Goal: Complete application form

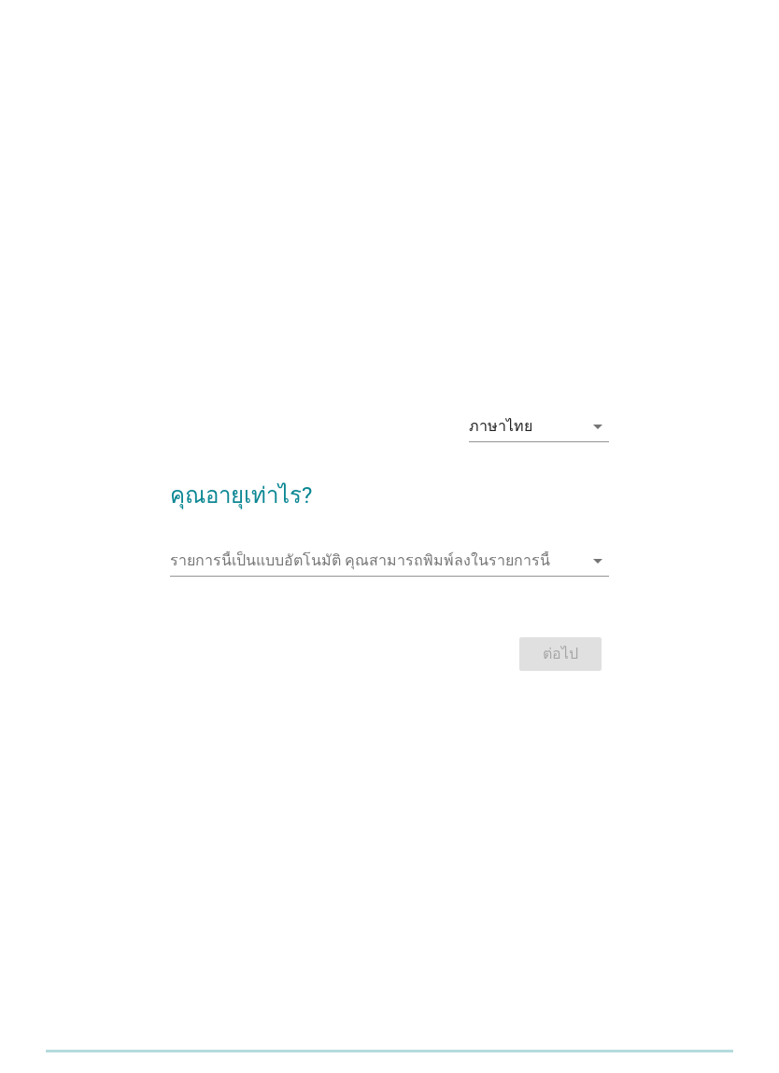
click at [497, 576] on input "รายการนี้เป็นแบบอัตโนมัติ คุณสามารถพิมพ์ลงในรายการนี้" at bounding box center [377, 561] width 414 height 30
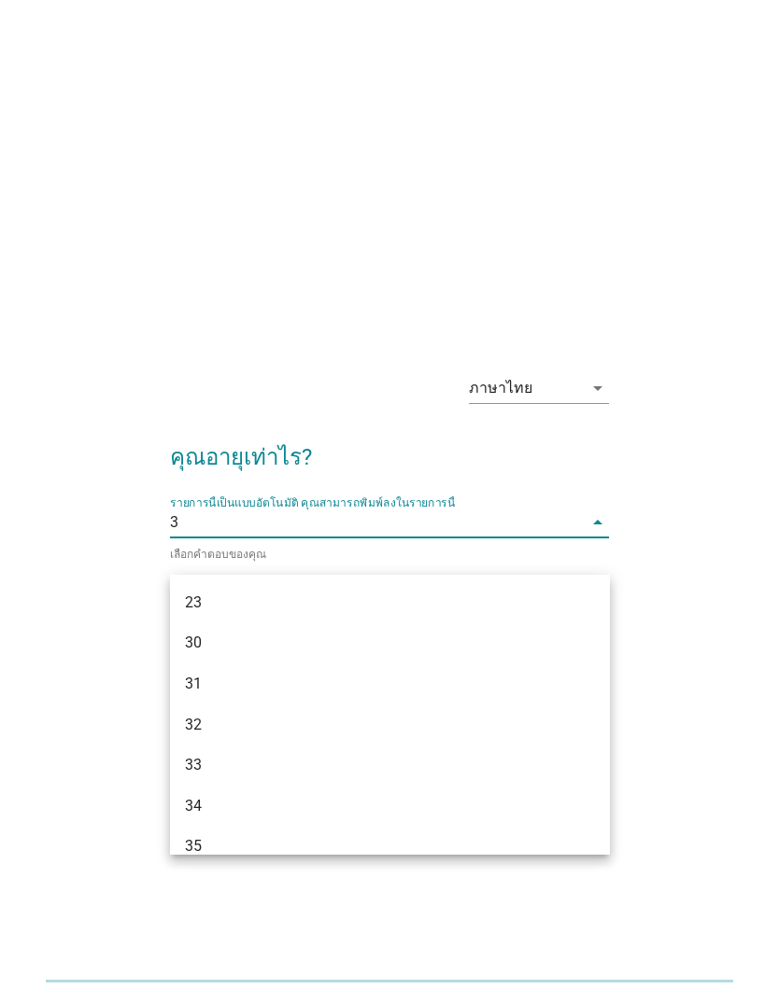
type input "31"
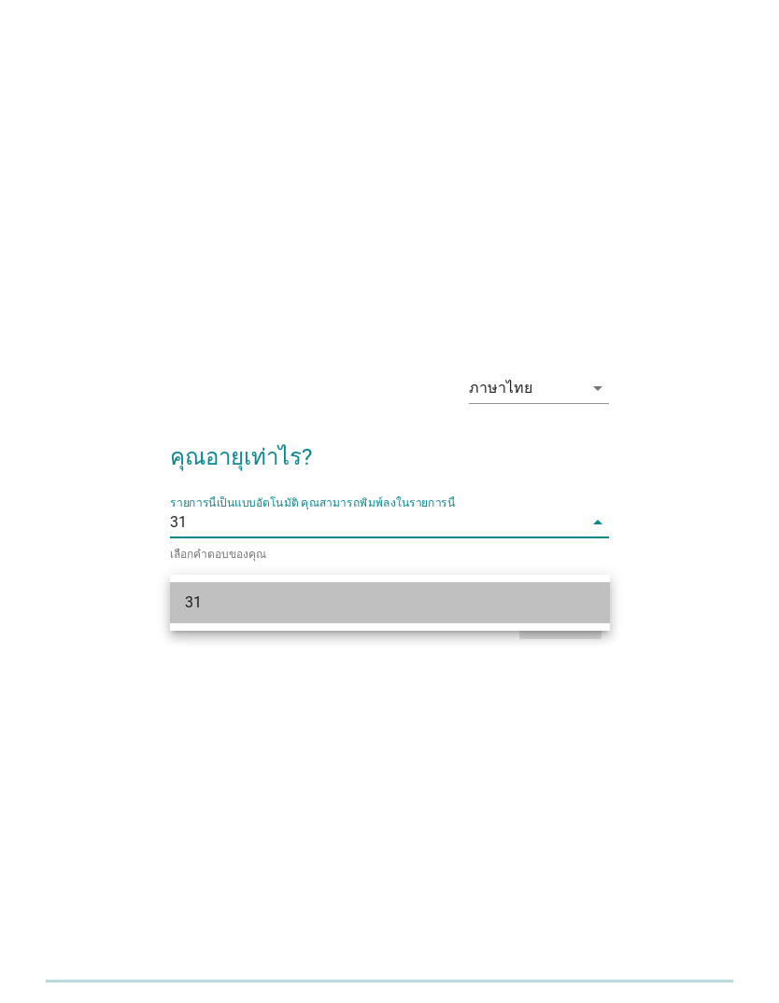
click at [306, 596] on div "31" at bounding box center [372, 603] width 375 height 22
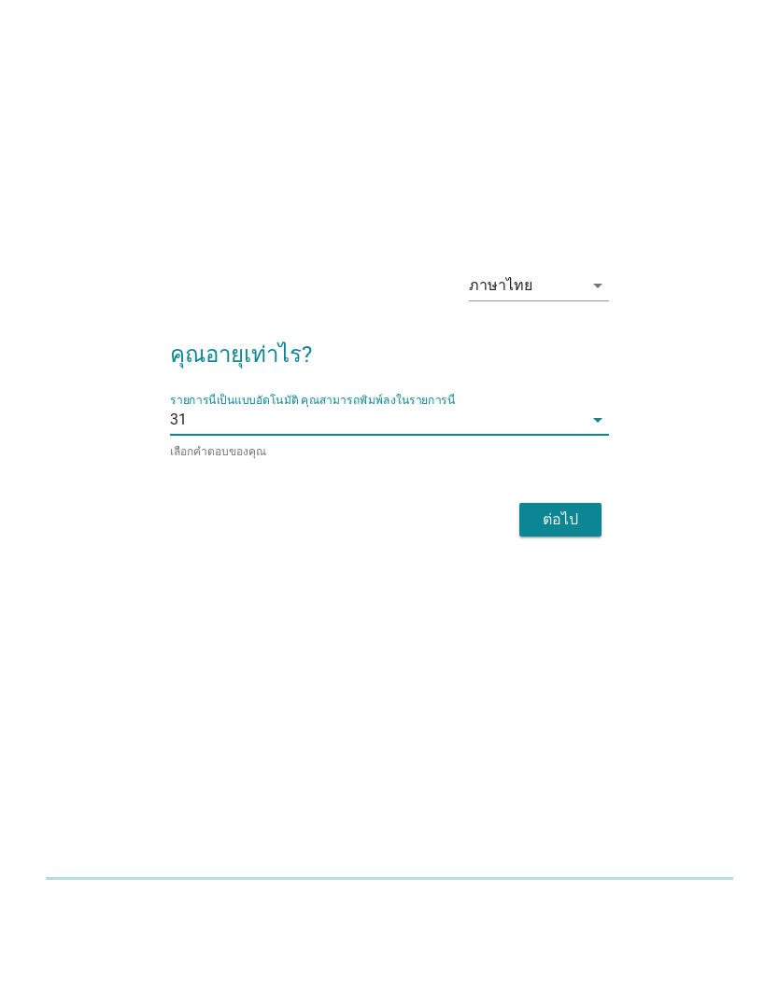
click at [554, 611] on div "ต่อไป" at bounding box center [560, 622] width 52 height 22
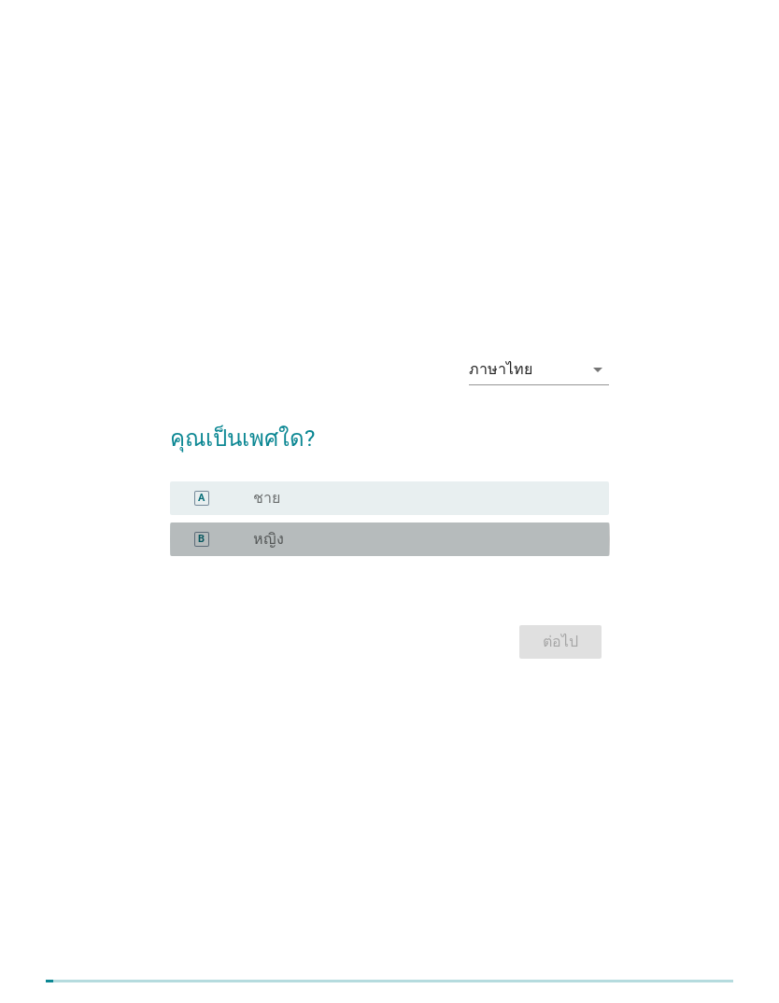
click at [460, 549] on div "radio_button_unchecked หญิง" at bounding box center [416, 539] width 327 height 19
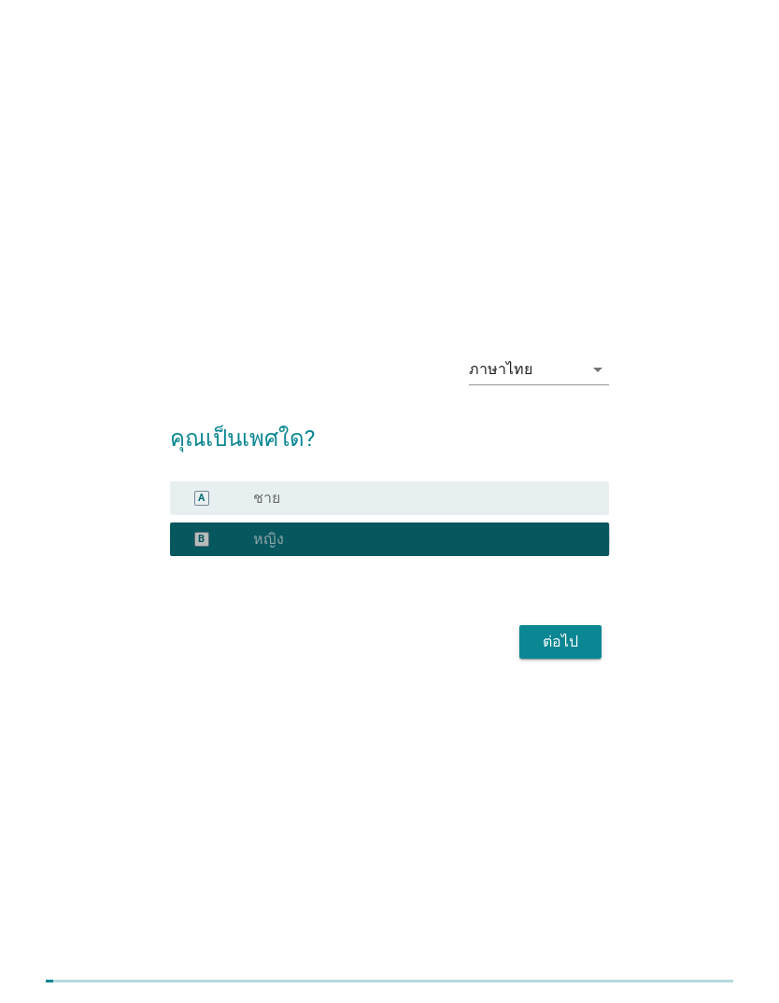
click at [552, 659] on button "ต่อไป" at bounding box center [560, 642] width 82 height 34
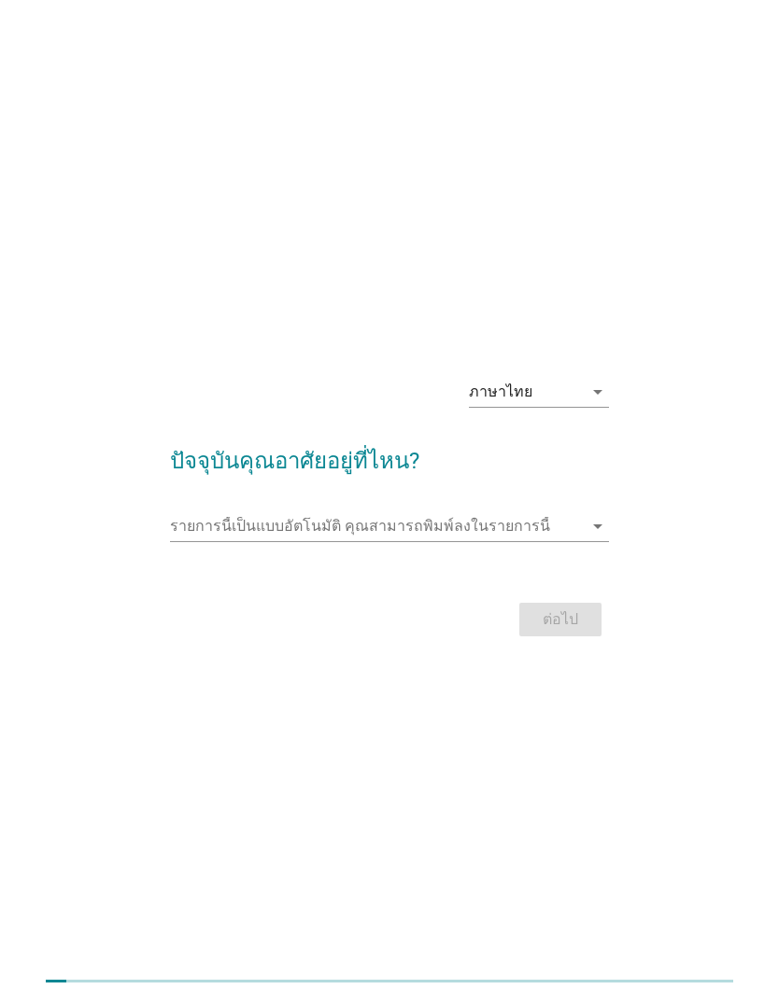
click at [480, 541] on input "รายการนี้เป็นแบบอัตโนมัติ คุณสามารถพิมพ์ลงในรายการนี้" at bounding box center [377, 527] width 414 height 30
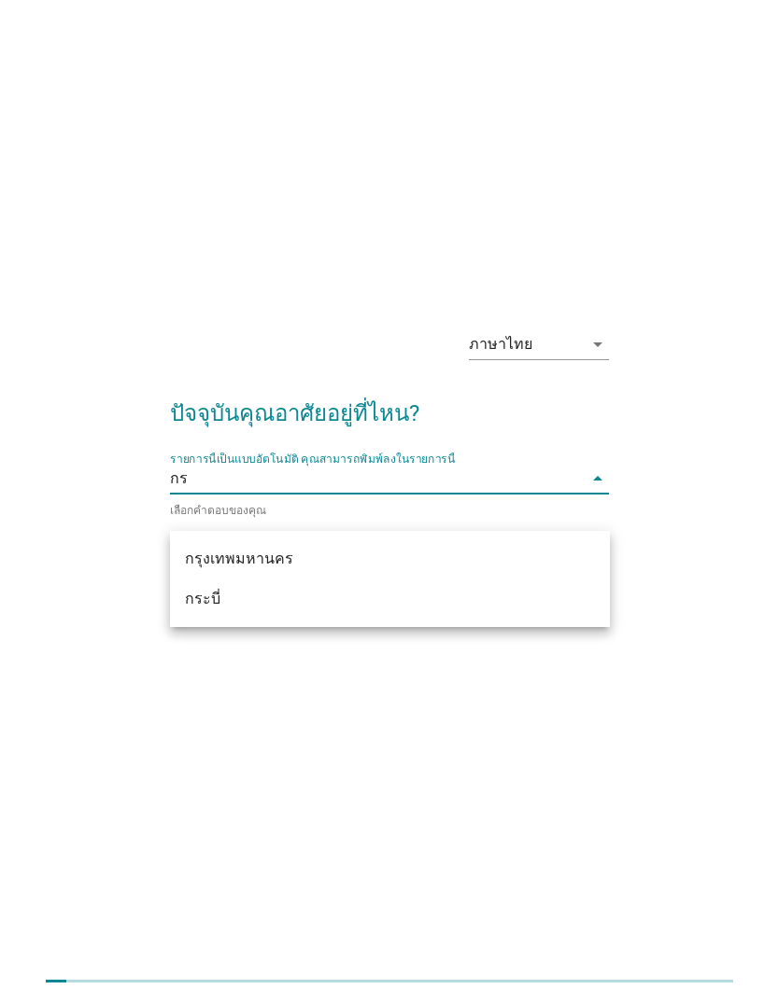
type input "กรุ"
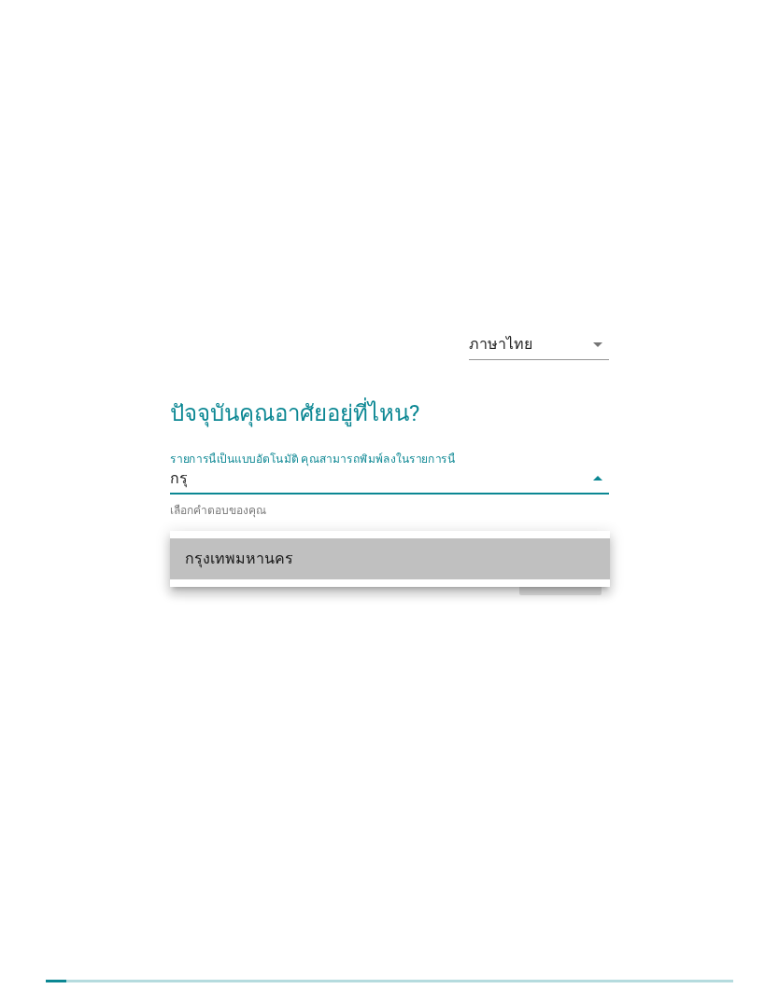
click at [348, 548] on div "กรุงเทพมหานคร" at bounding box center [372, 559] width 375 height 22
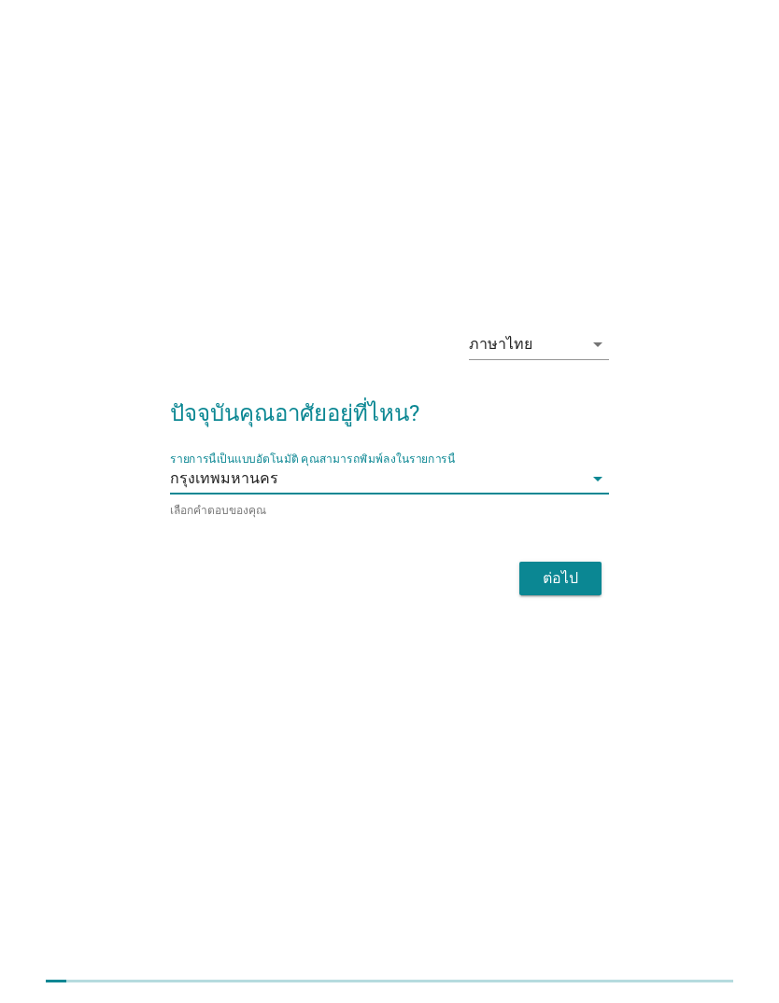
click at [550, 568] on div "ต่อไป" at bounding box center [560, 579] width 52 height 22
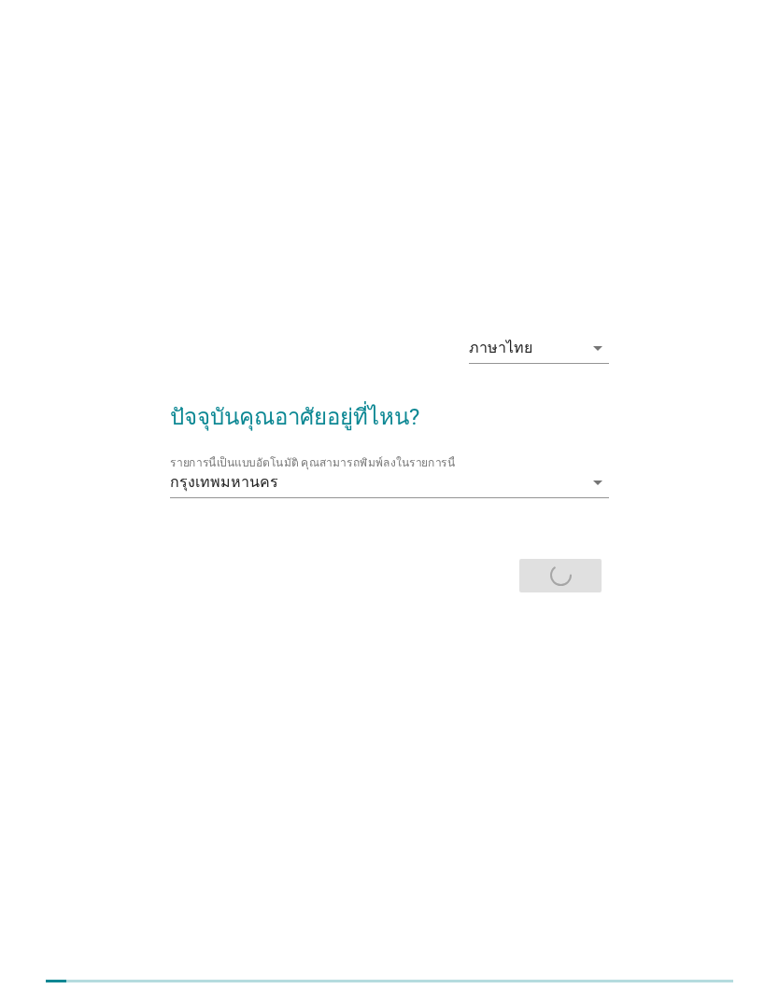
scroll to position [0, 0]
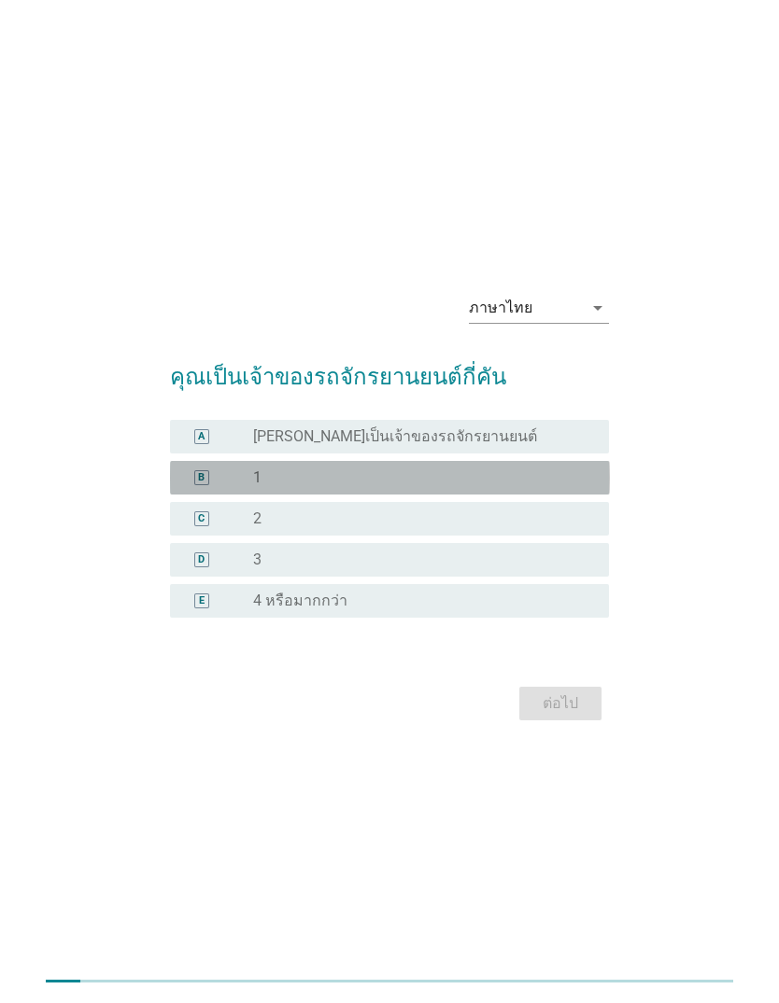
click at [405, 487] on div "radio_button_unchecked 1" at bounding box center [416, 478] width 327 height 19
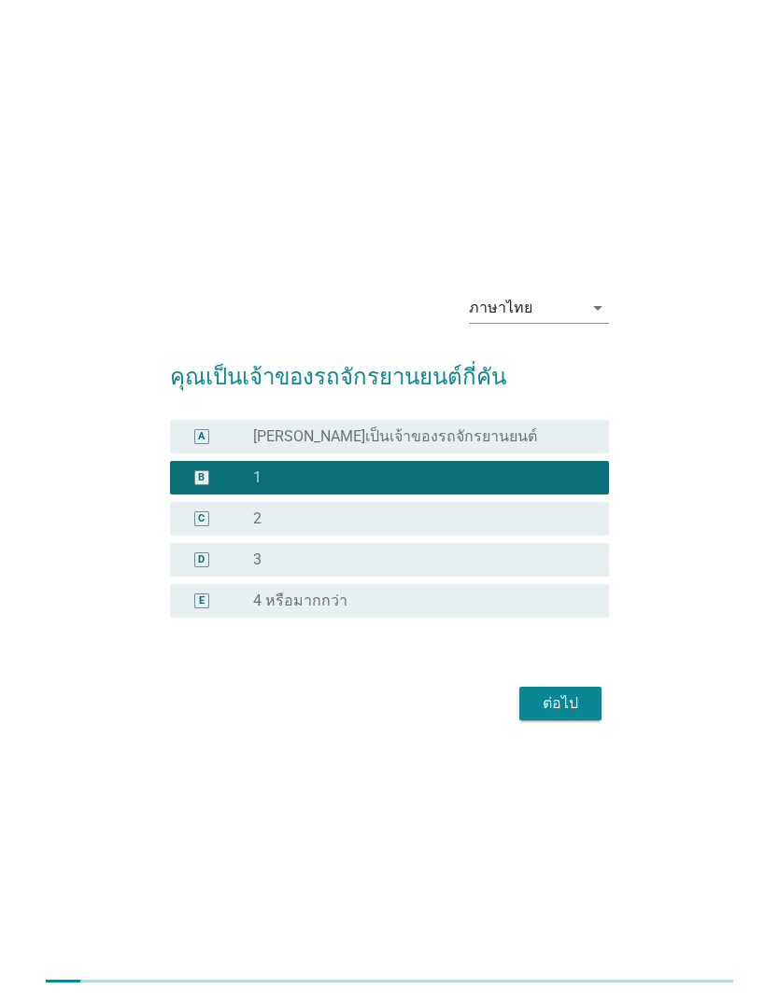
click at [563, 715] on div "ต่อไป" at bounding box center [560, 704] width 52 height 22
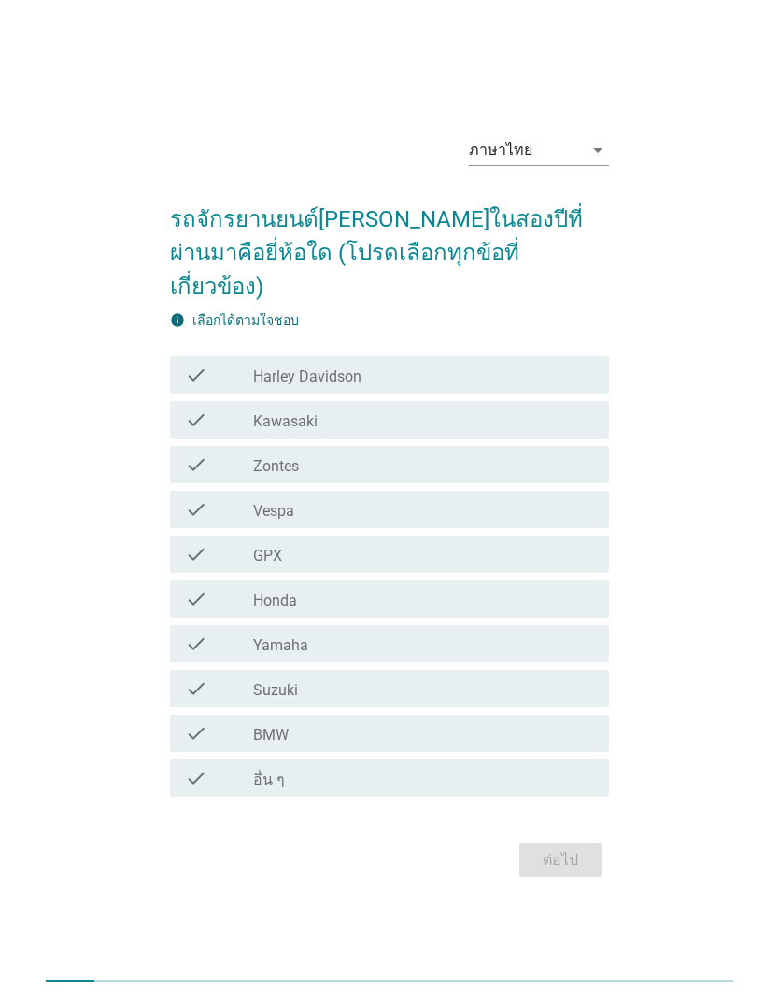
click at [433, 655] on div "check_box_outline_blank Yamaha" at bounding box center [424, 644] width 342 height 22
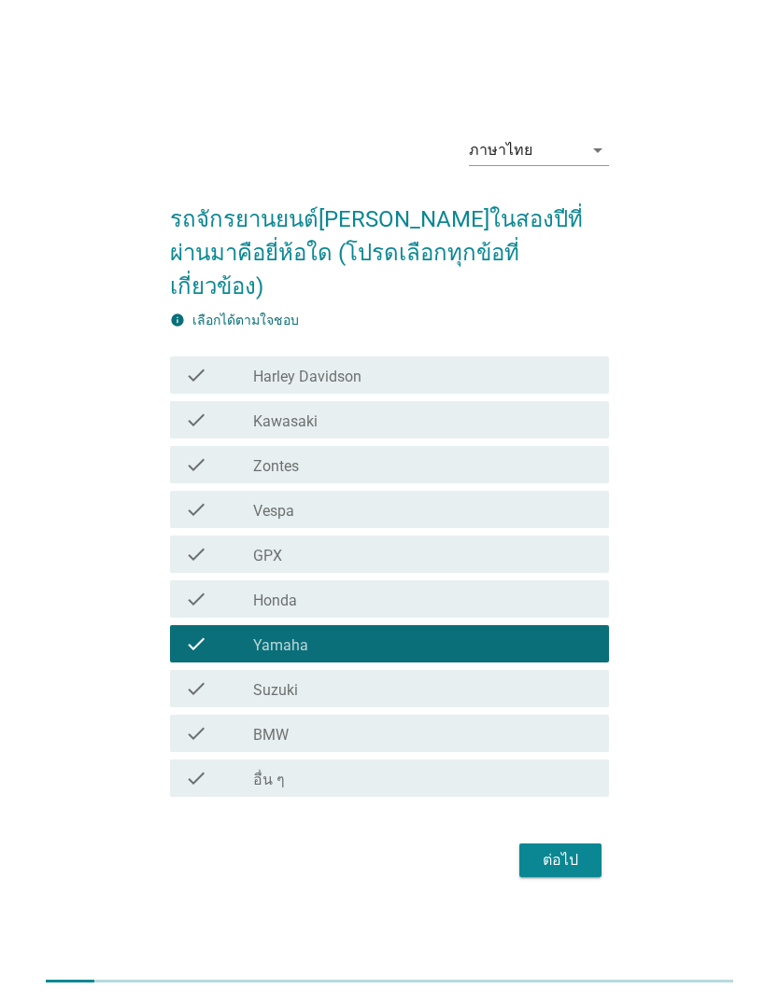
click at [431, 608] on div "check_box_outline_blank Honda" at bounding box center [424, 599] width 342 height 22
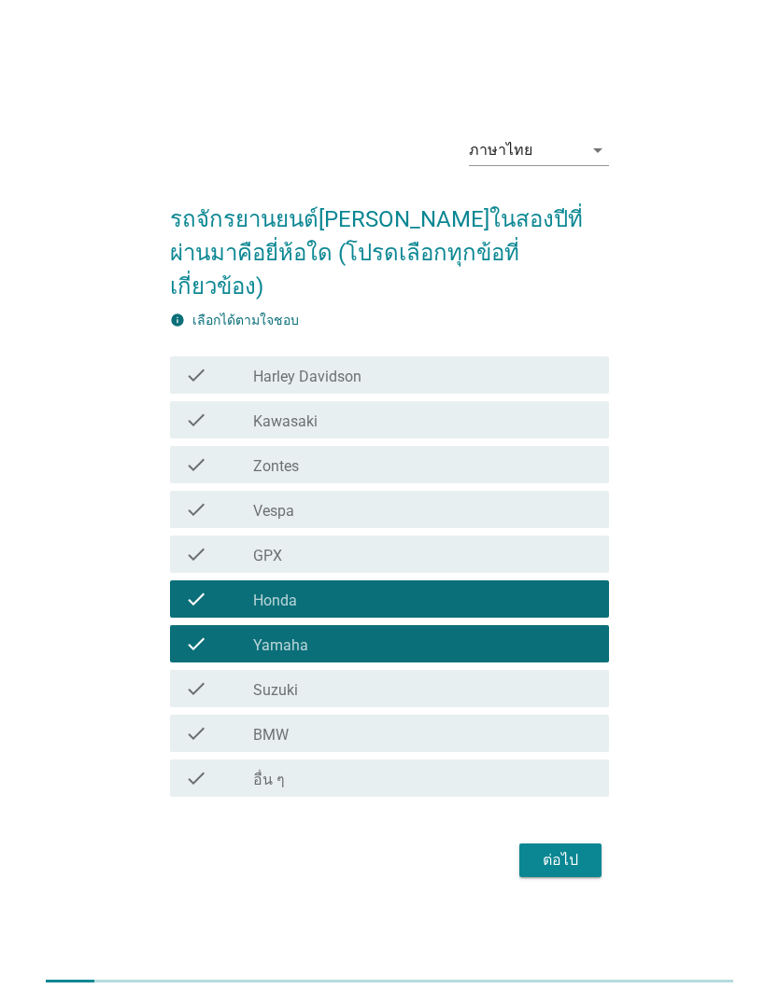
click at [423, 654] on div "check_box_outline_blank Yamaha" at bounding box center [424, 644] width 342 height 22
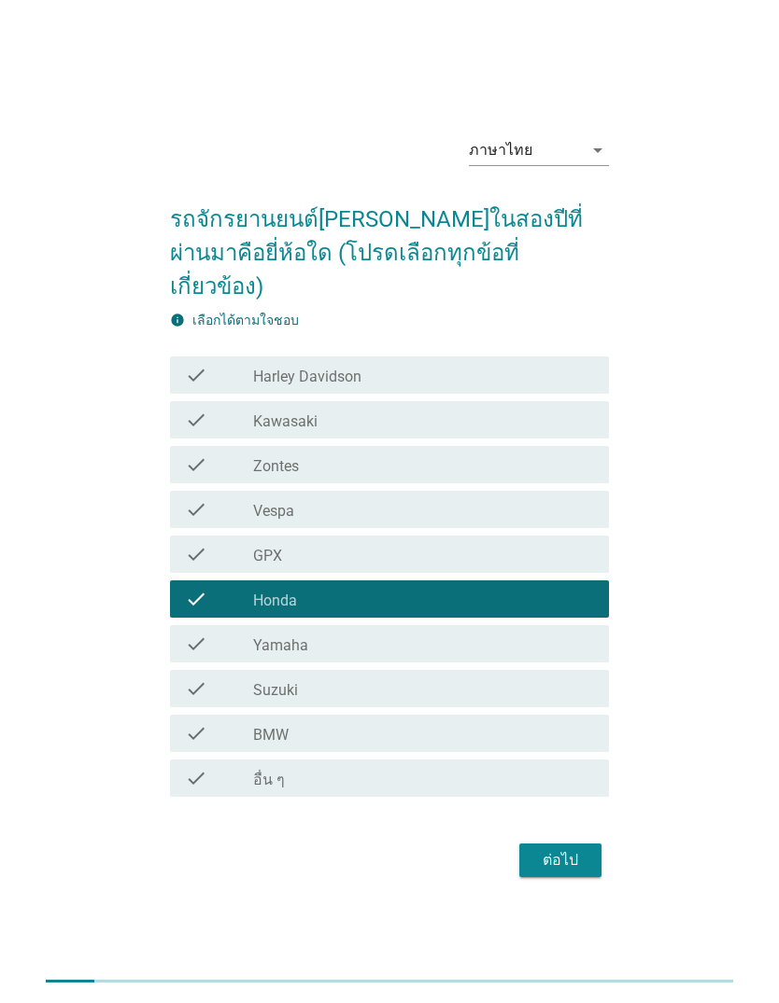
click at [426, 610] on div "check_box_outline_blank Honda" at bounding box center [424, 599] width 342 height 22
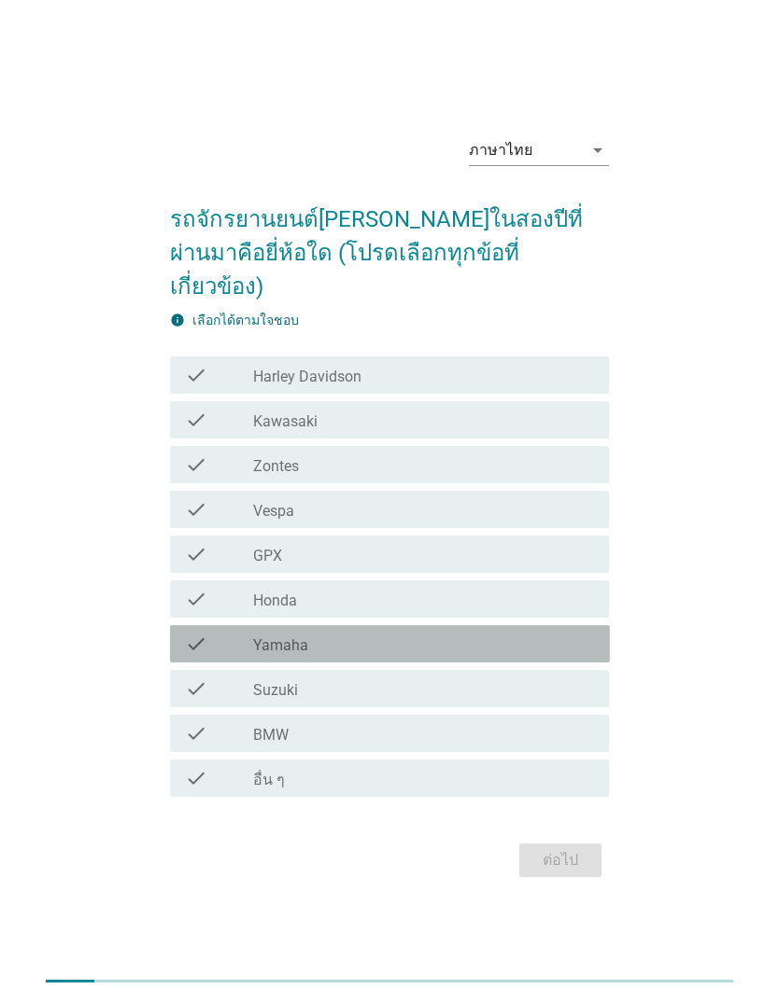
click at [426, 655] on div "check_box_outline_blank Yamaha" at bounding box center [424, 644] width 342 height 22
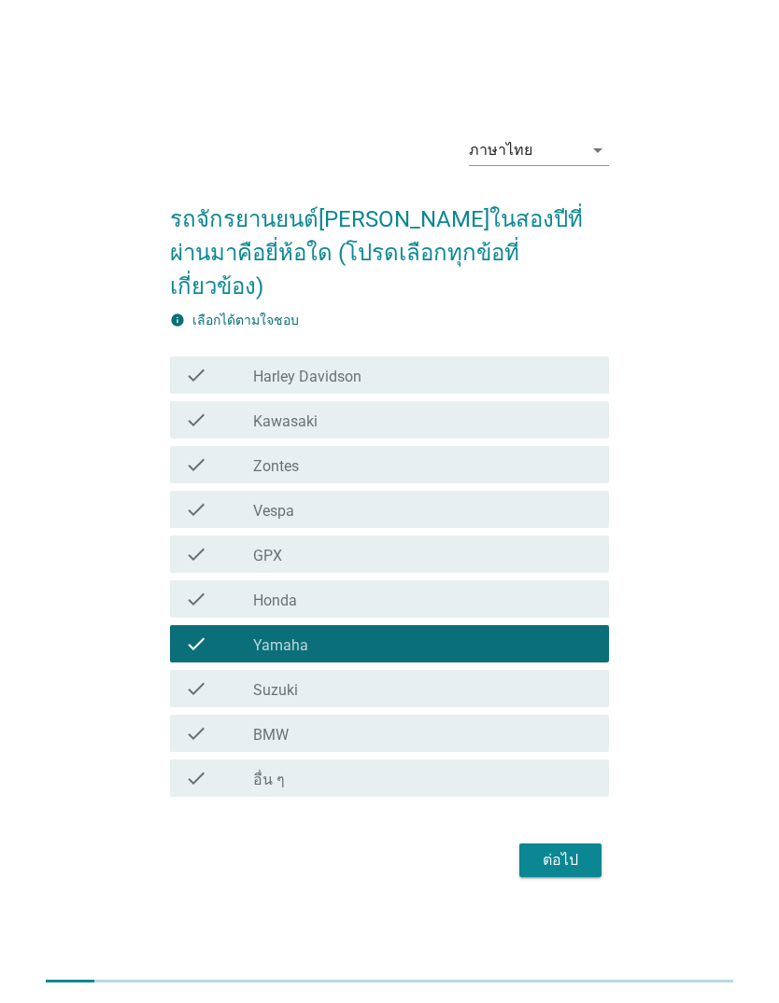
click at [587, 877] on button "ต่อไป" at bounding box center [560, 861] width 82 height 34
